Goal: Find specific page/section: Find specific page/section

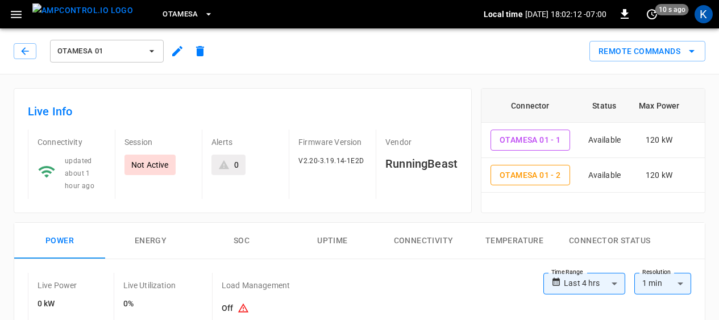
click at [146, 52] on icon "button" at bounding box center [151, 50] width 11 height 11
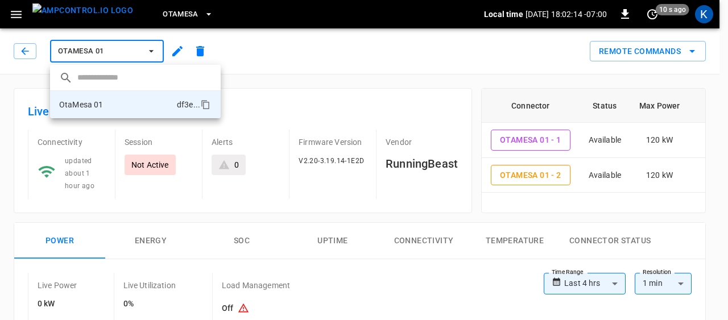
click at [300, 59] on div at bounding box center [364, 160] width 728 height 320
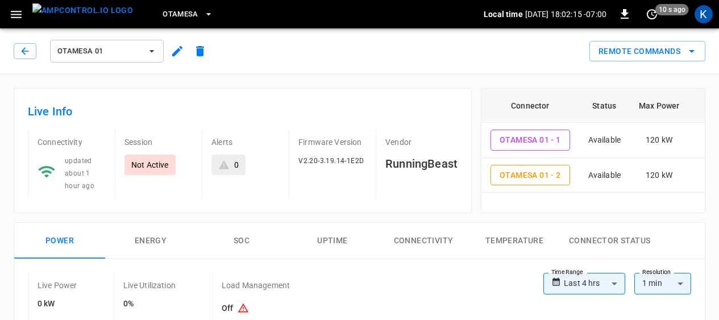
click at [163, 9] on span "OtaMesa" at bounding box center [181, 14] width 36 height 13
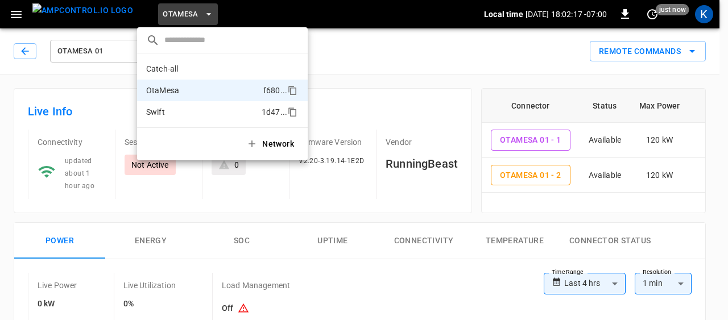
click at [153, 110] on p "Swift" at bounding box center [201, 111] width 111 height 11
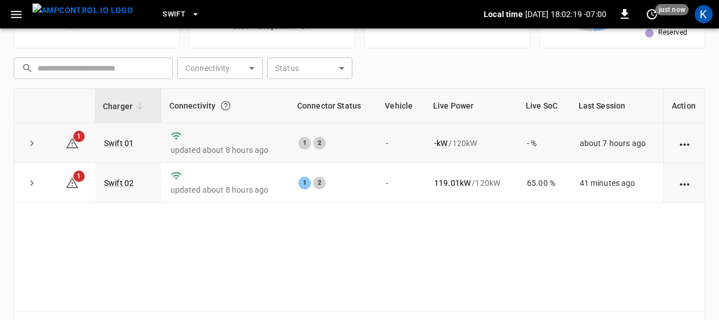
scroll to position [92, 0]
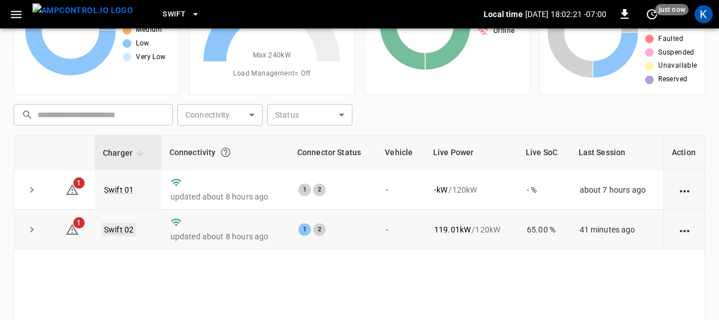
click at [119, 229] on link "Swift 02" at bounding box center [119, 230] width 34 height 14
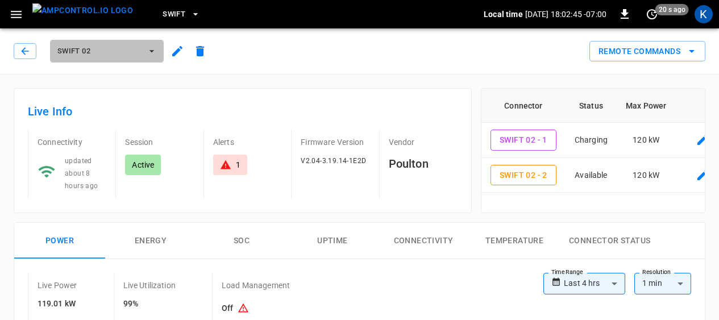
click at [103, 49] on span "Swift 02" at bounding box center [99, 51] width 84 height 13
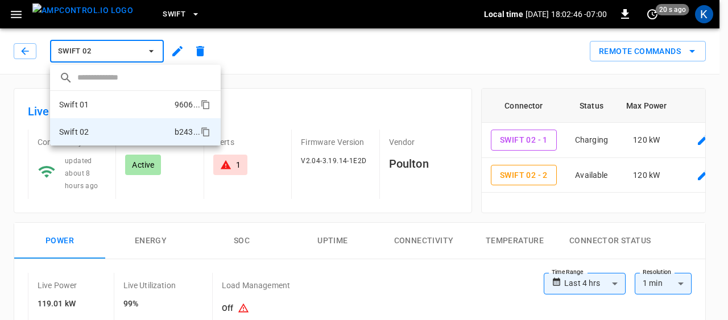
click at [100, 108] on li "Swift 01 9606 ..." at bounding box center [135, 104] width 171 height 27
